Goal: Information Seeking & Learning: Learn about a topic

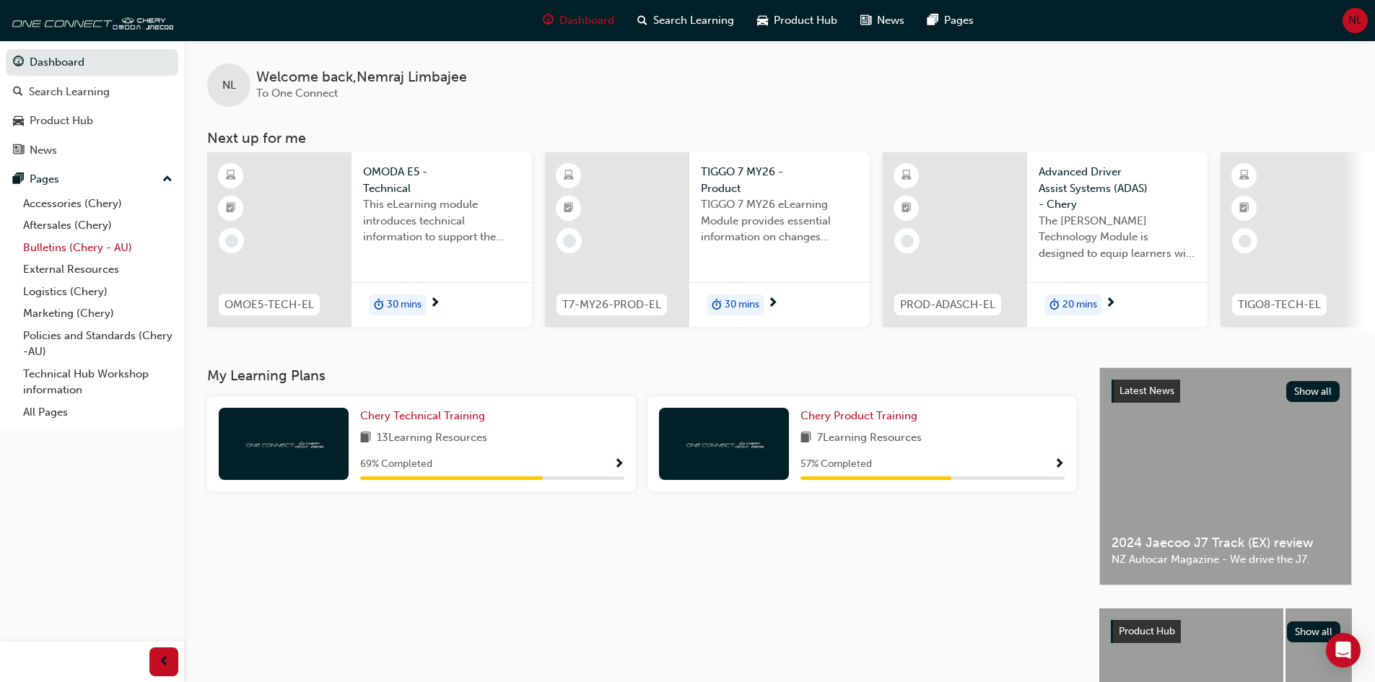
click at [74, 242] on link "Bulletins (Chery - AU)" at bounding box center [97, 248] width 161 height 22
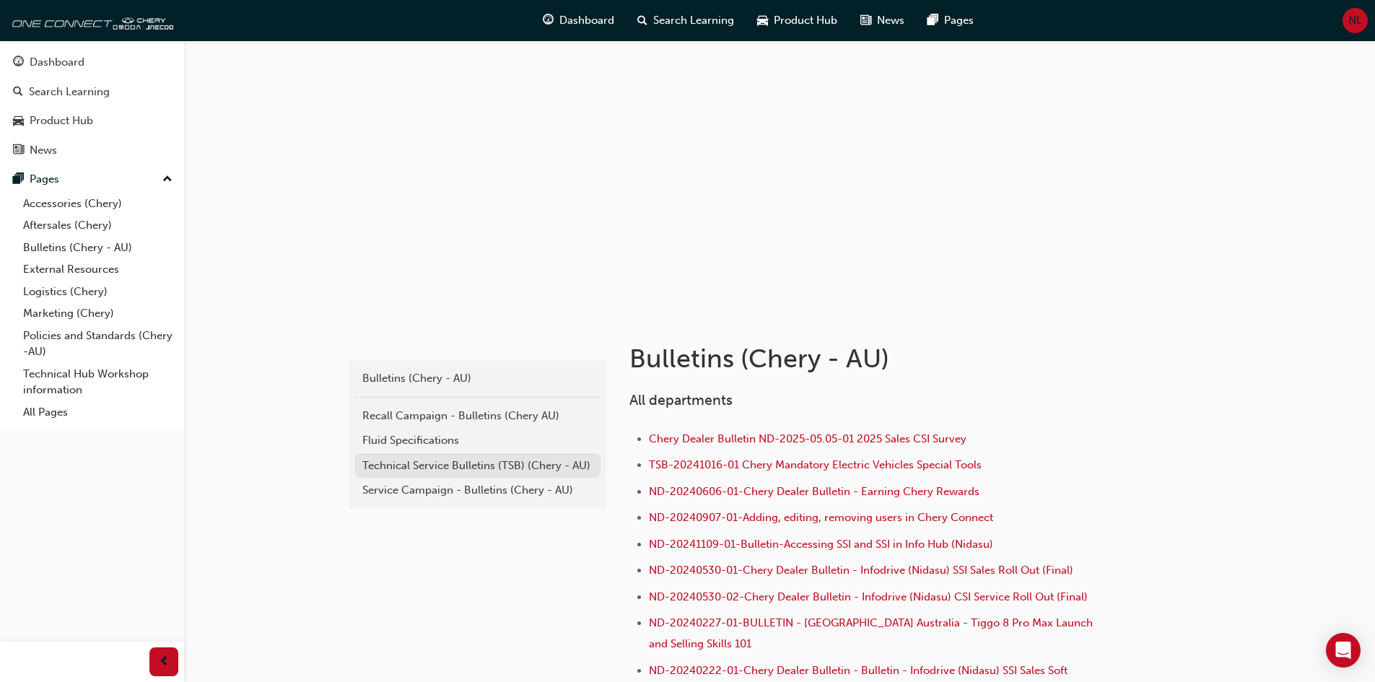
scroll to position [313, 0]
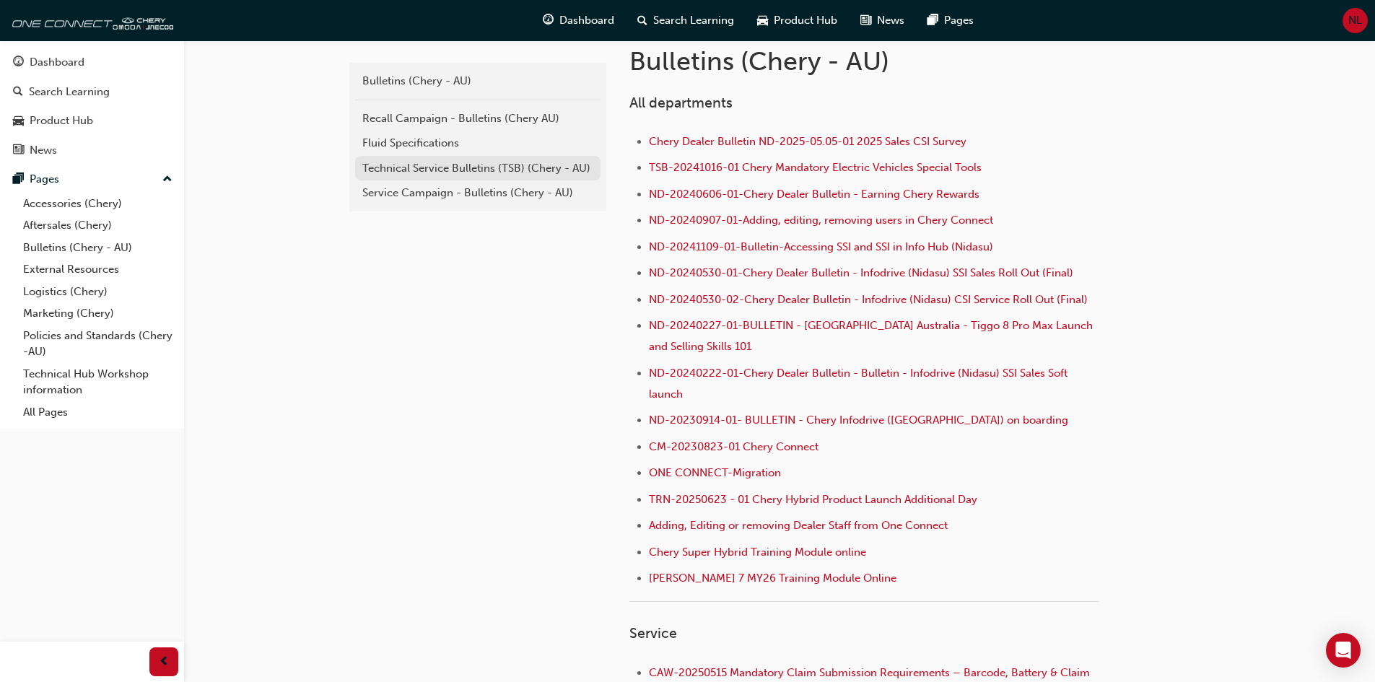
click at [421, 159] on link "Technical Service Bulletins (TSB) (Chery - AU)" at bounding box center [477, 168] width 245 height 25
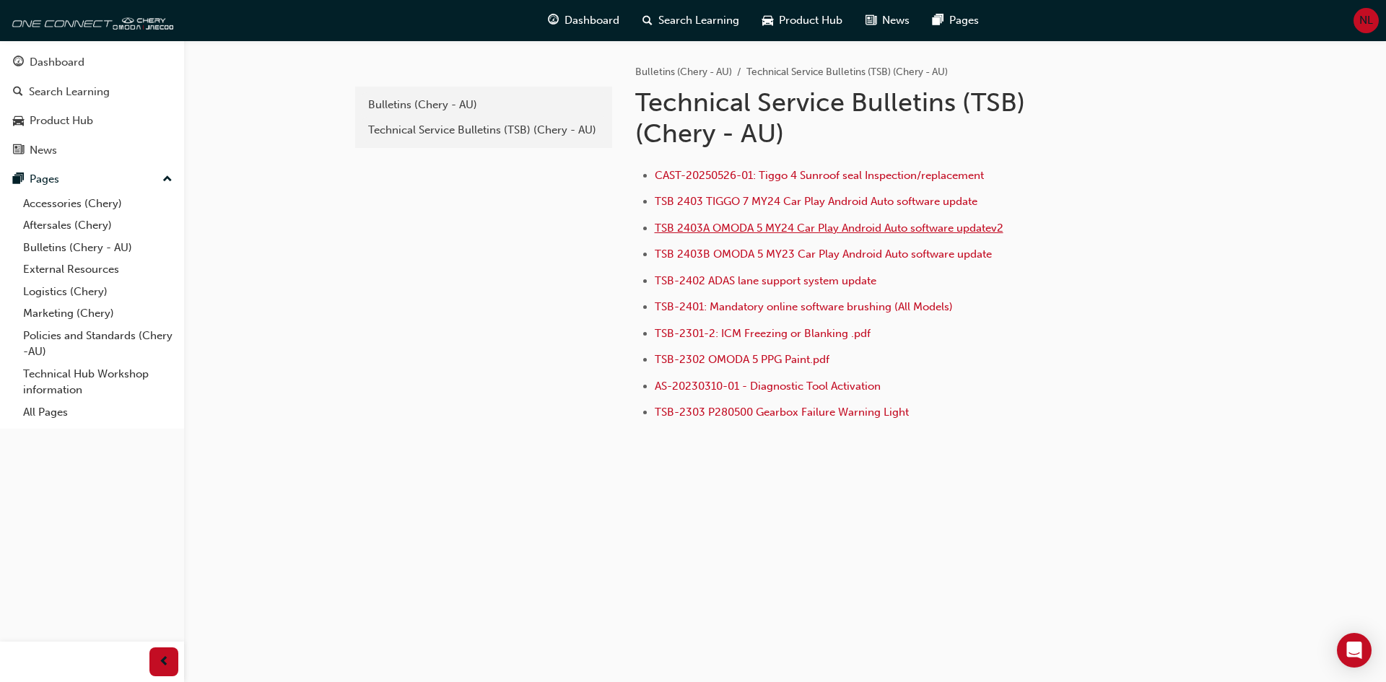
click at [812, 222] on span "TSB 2403A OMODA 5 MY24 Car Play Android Auto software updatev2" at bounding box center [829, 228] width 349 height 13
